Goal: Navigation & Orientation: Find specific page/section

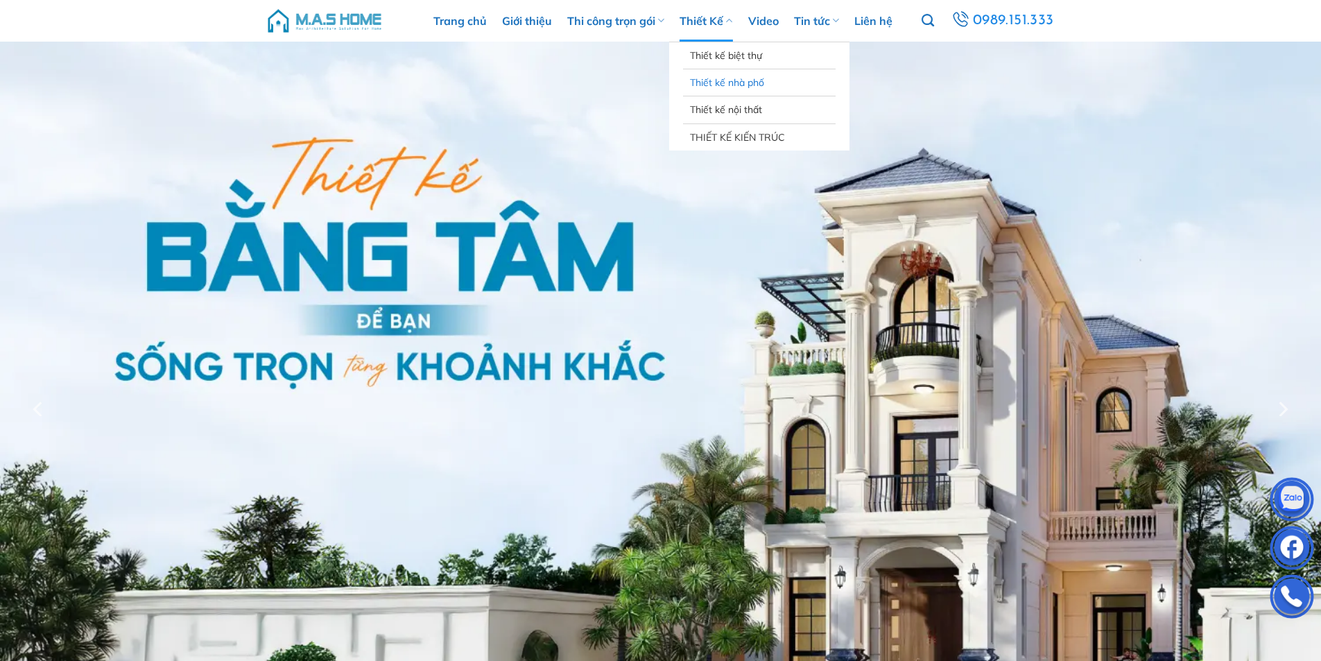
click at [733, 83] on link "Thiết kế nhà phố" at bounding box center [759, 82] width 139 height 26
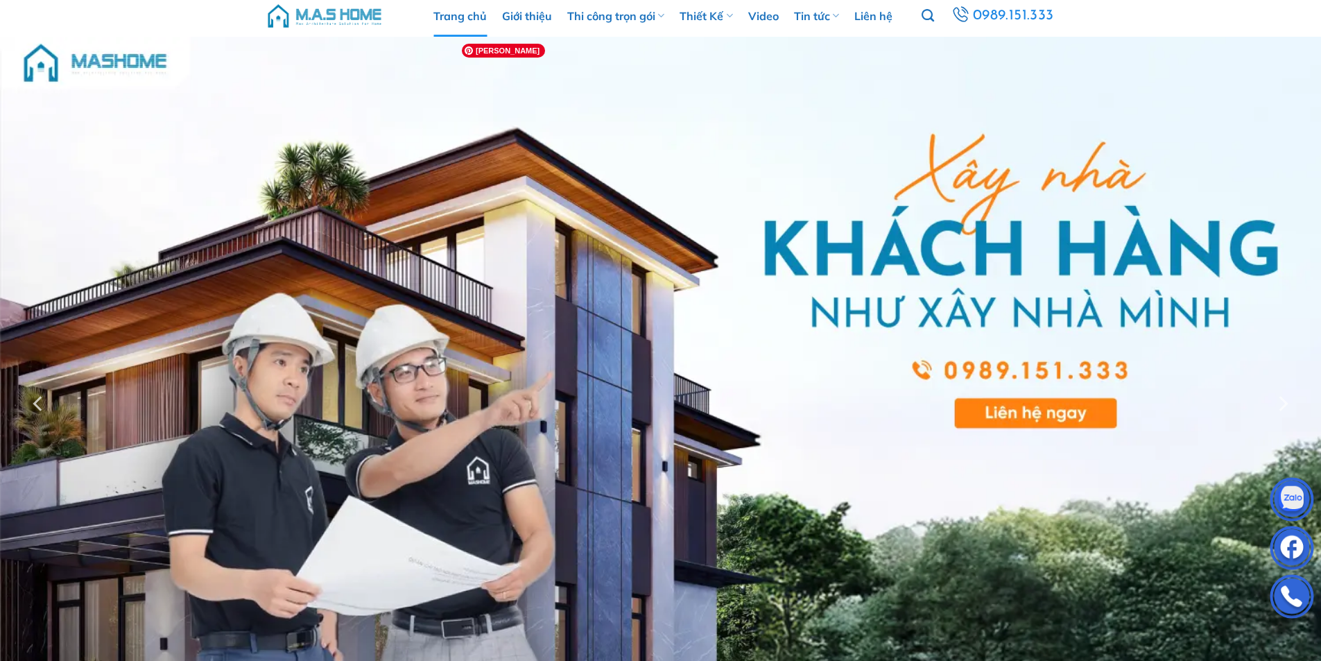
scroll to position [148, 0]
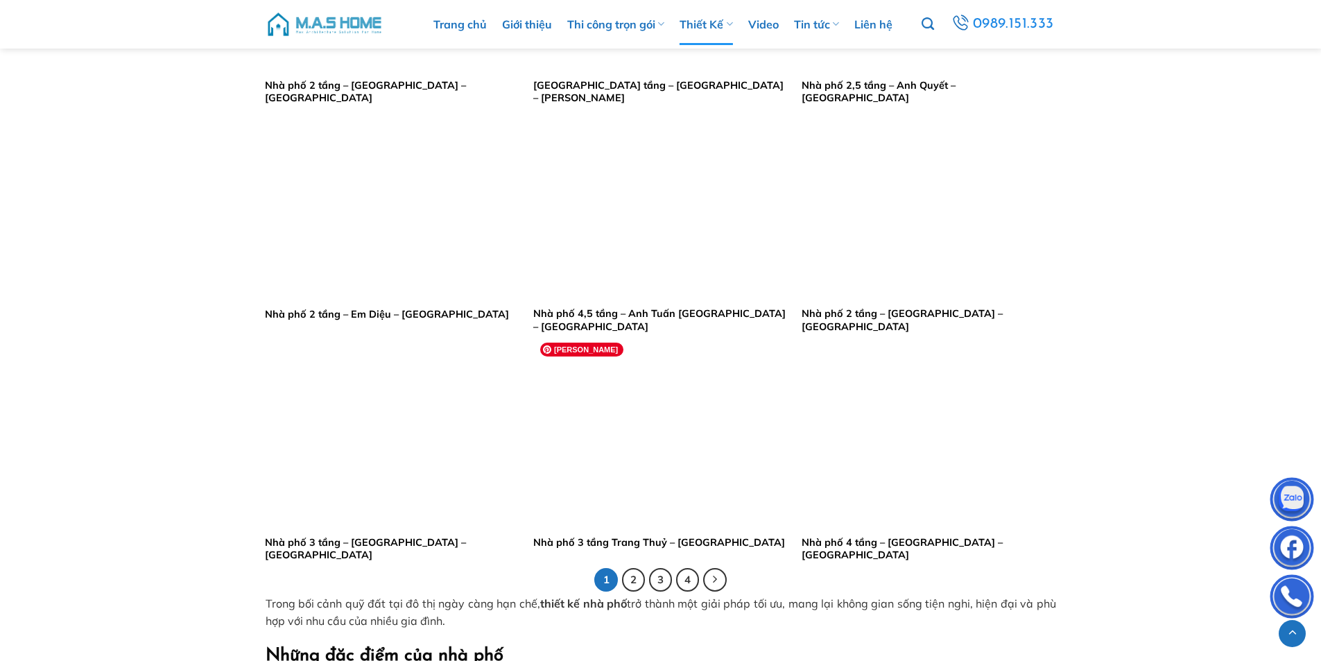
scroll to position [2636, 0]
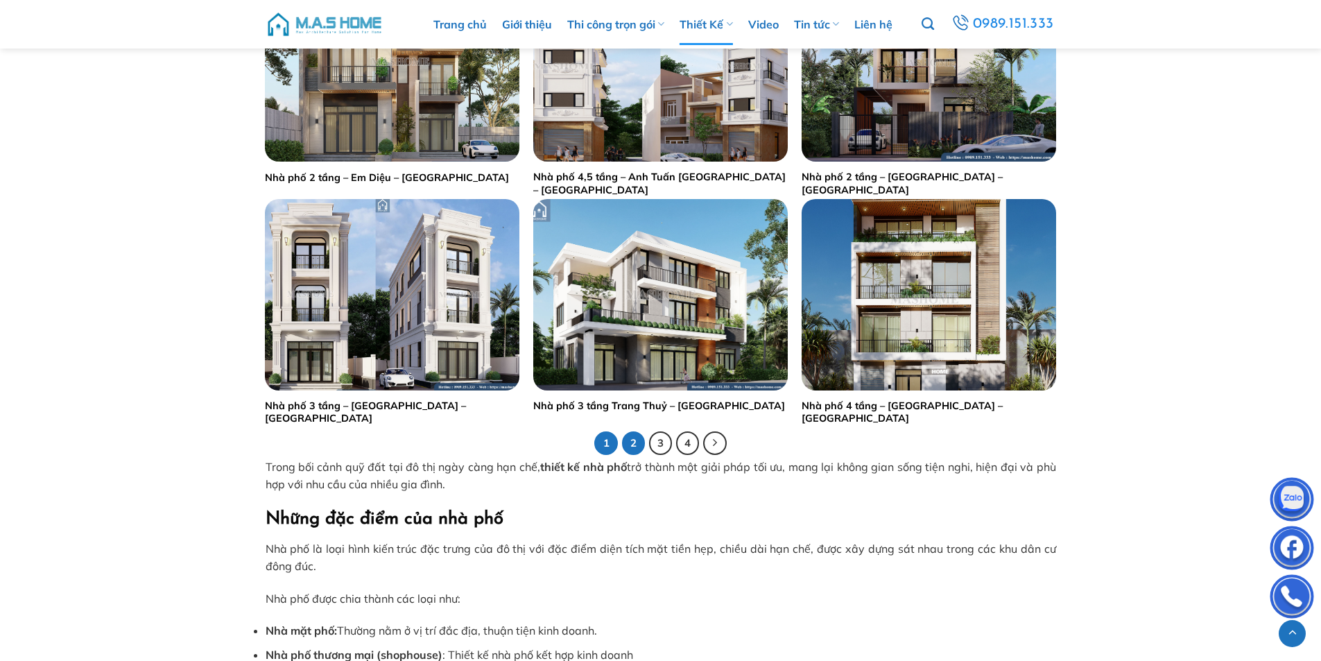
click at [633, 438] on link "2" at bounding box center [634, 443] width 24 height 24
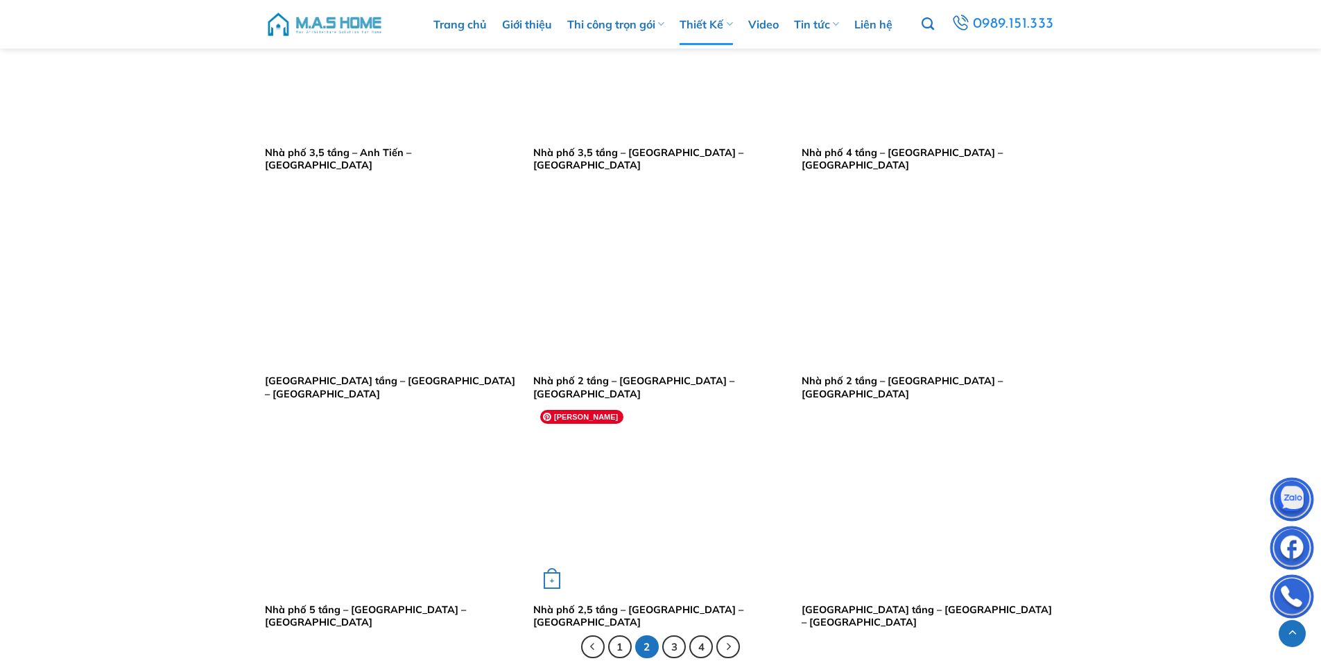
scroll to position [2497, 0]
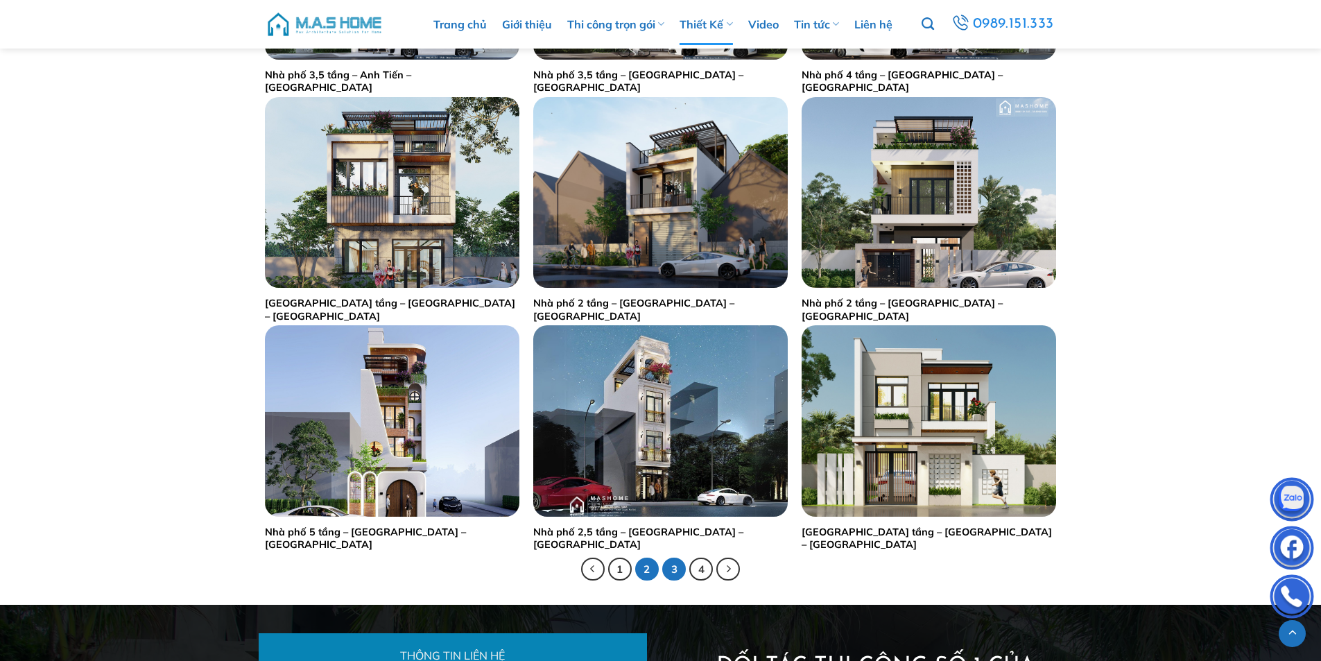
click at [676, 565] on link "3" at bounding box center [674, 570] width 24 height 24
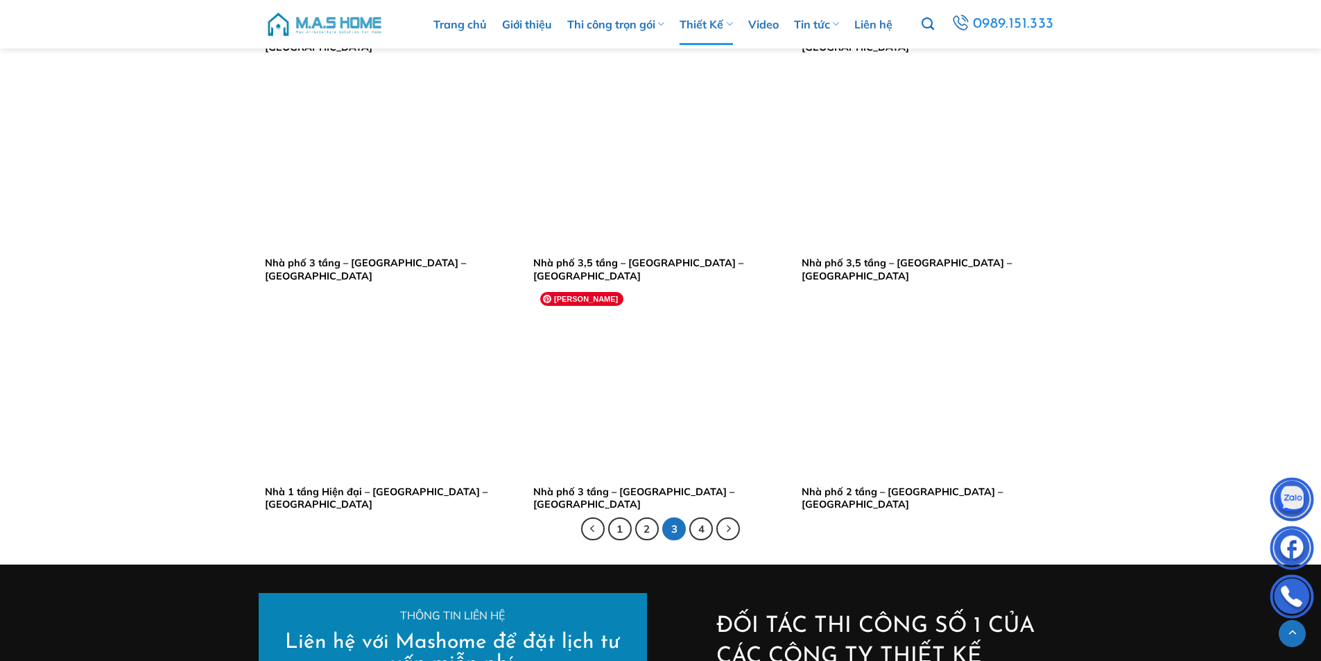
scroll to position [2566, 0]
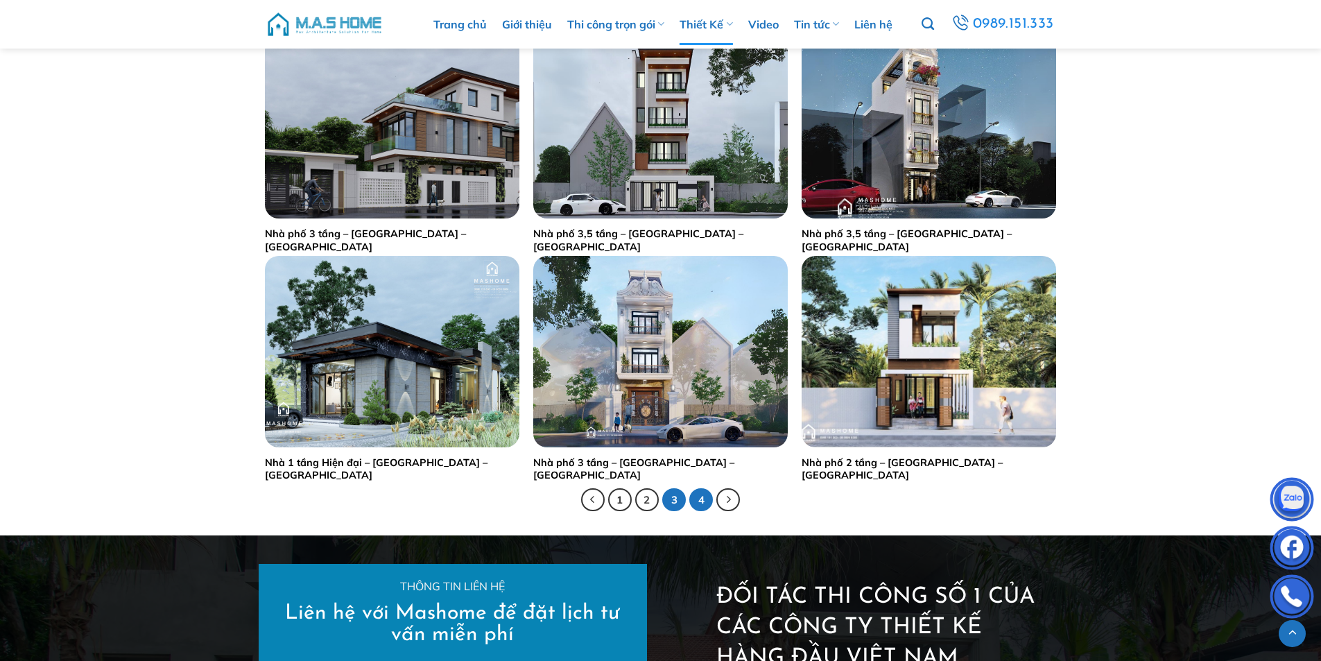
click at [692, 501] on link "4" at bounding box center [701, 500] width 24 height 24
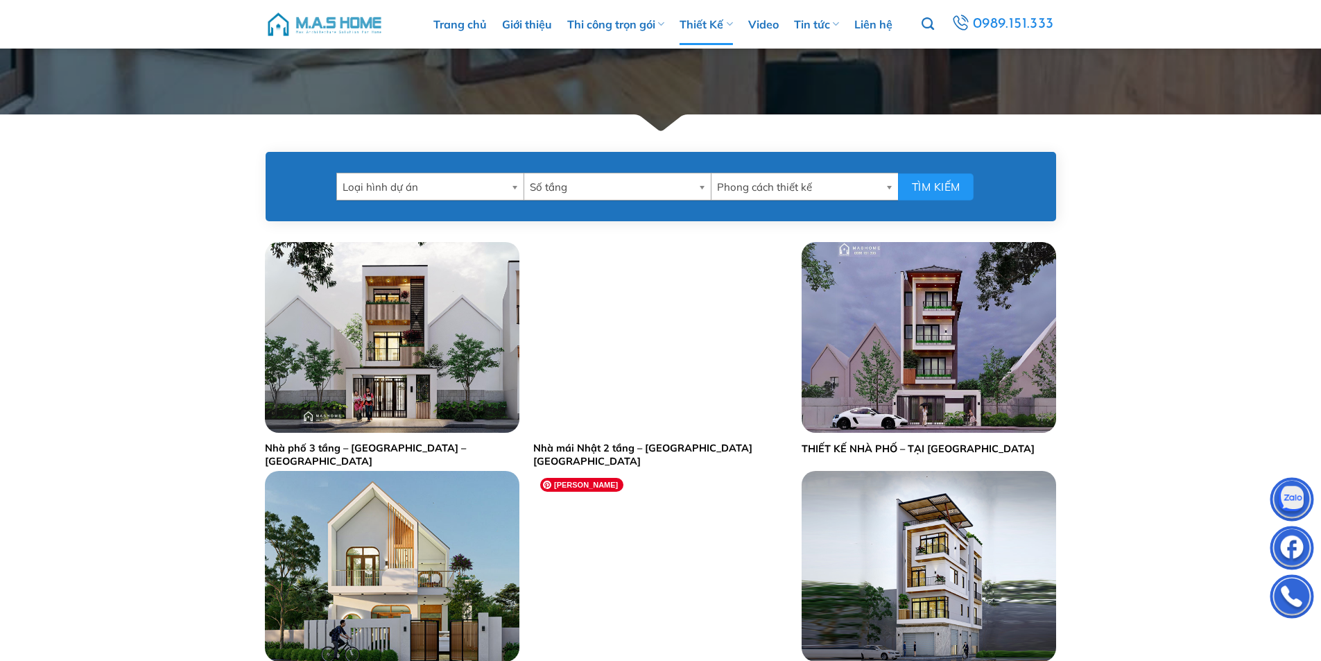
scroll to position [624, 0]
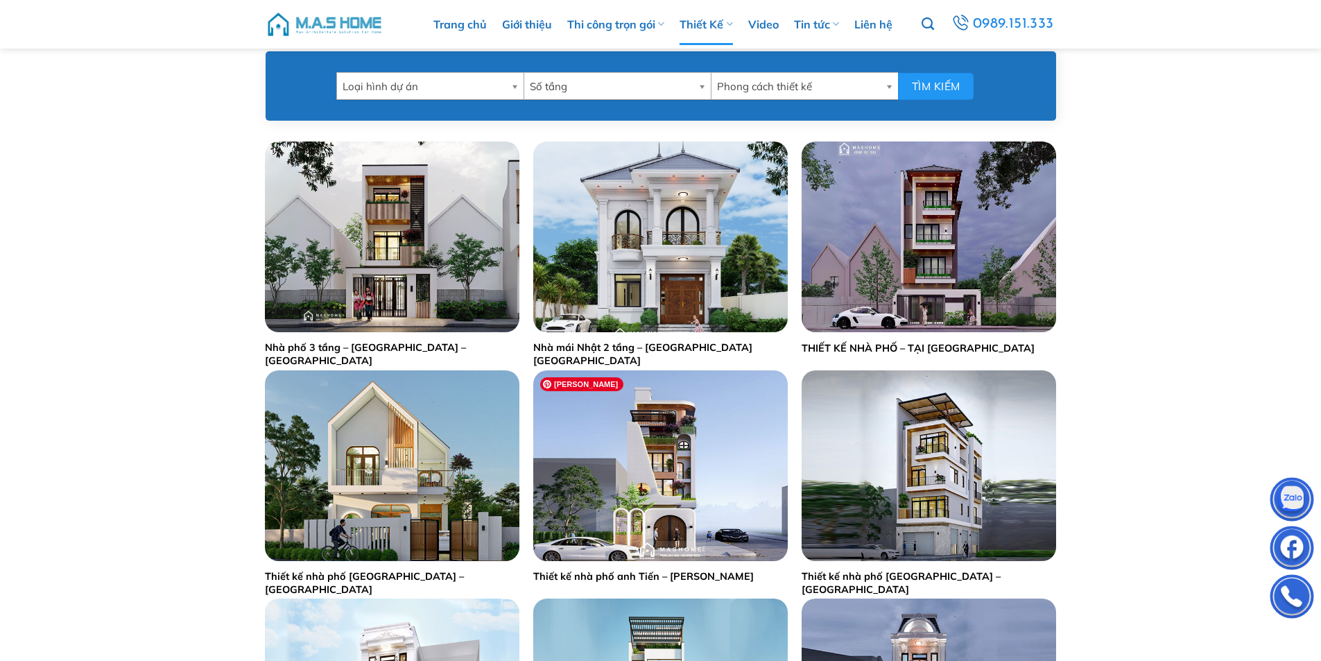
drag, startPoint x: 722, startPoint y: 457, endPoint x: 107, endPoint y: 404, distance: 617.5
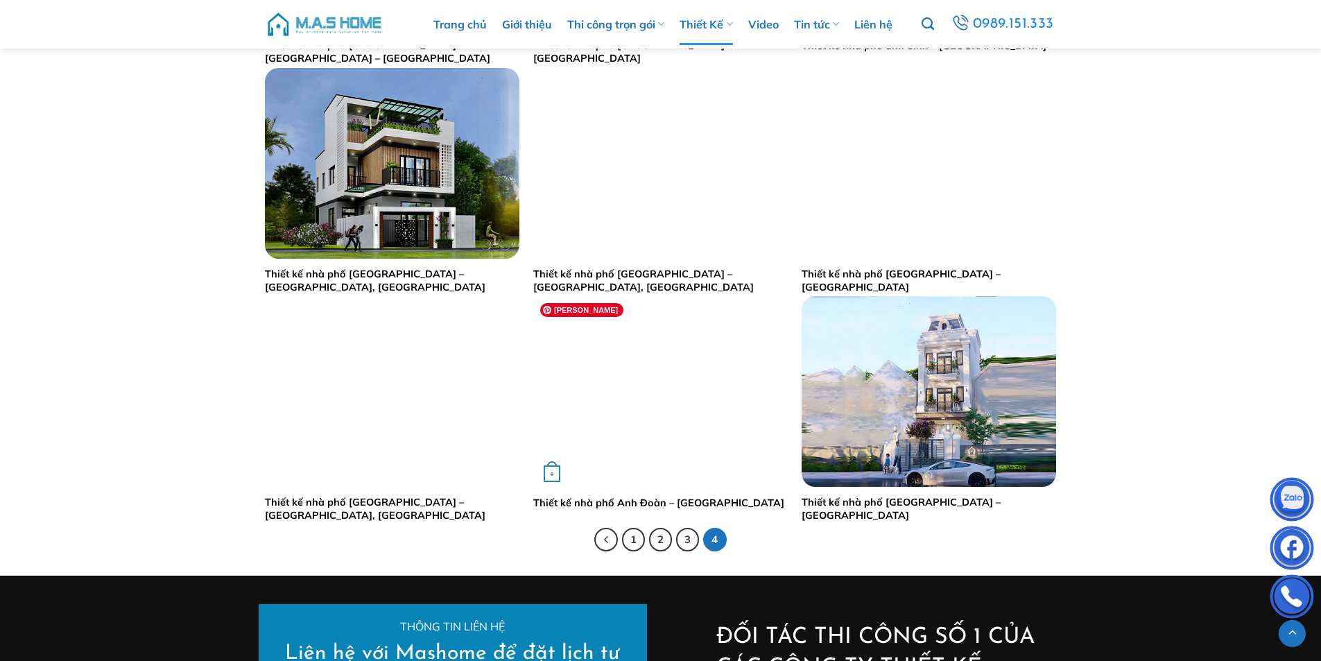
scroll to position [1526, 0]
